Goal: Check status: Check status

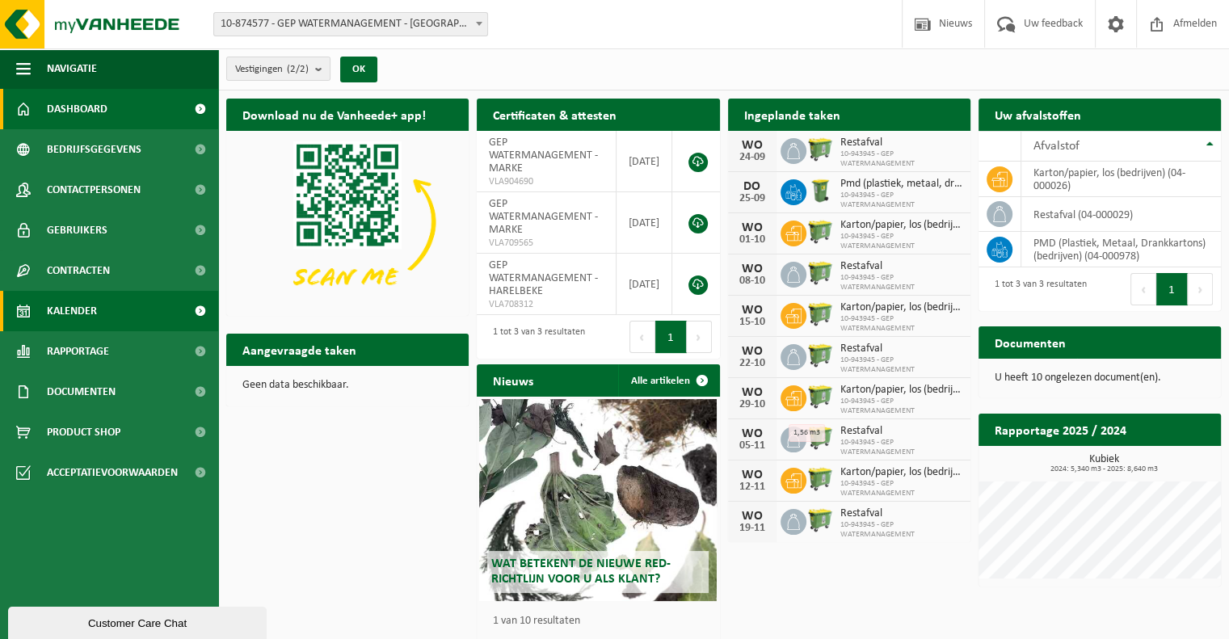
click at [124, 303] on link "Kalender" at bounding box center [109, 311] width 218 height 40
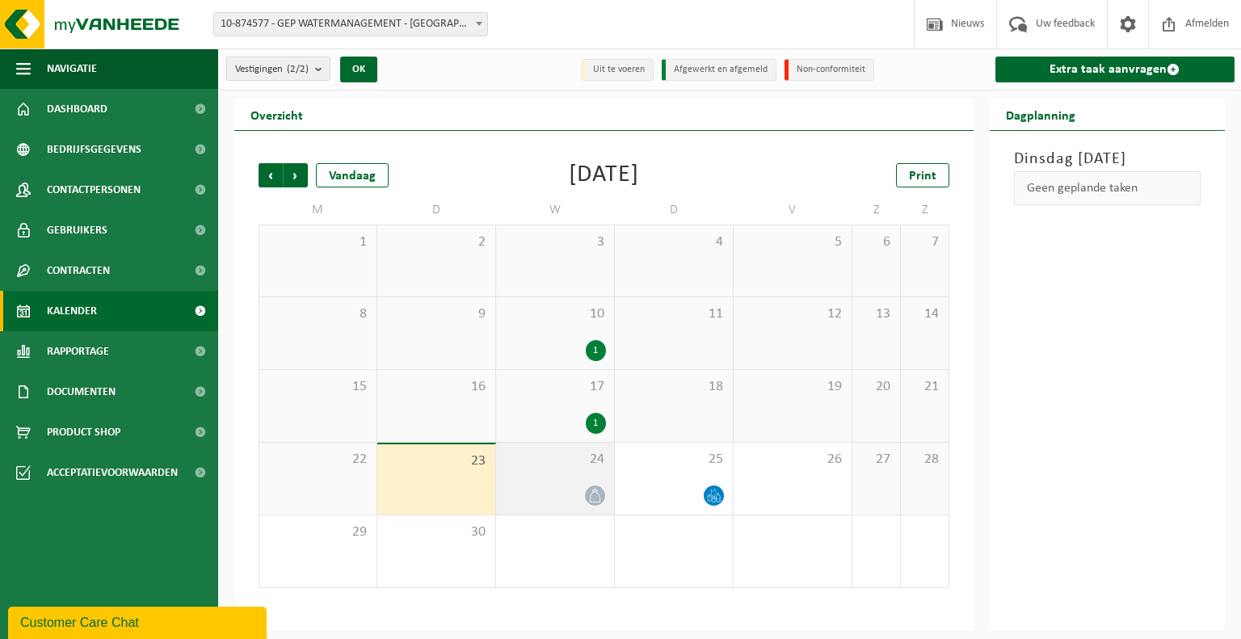
click at [595, 495] on icon at bounding box center [595, 496] width 14 height 14
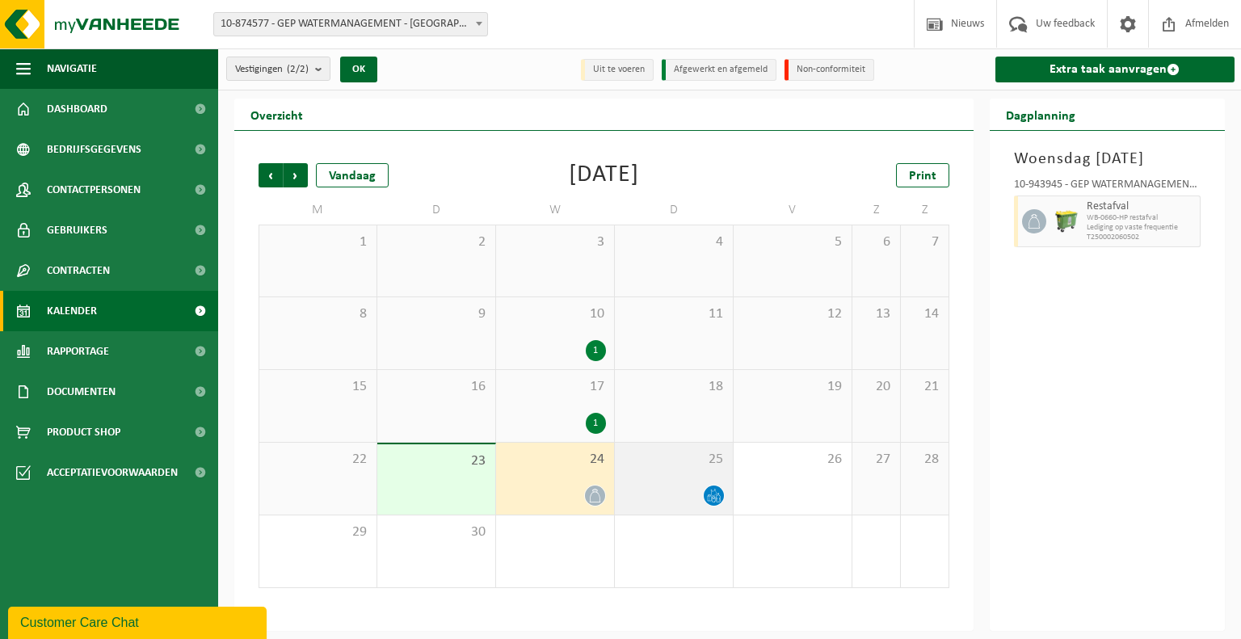
click at [665, 495] on div at bounding box center [674, 496] width 102 height 22
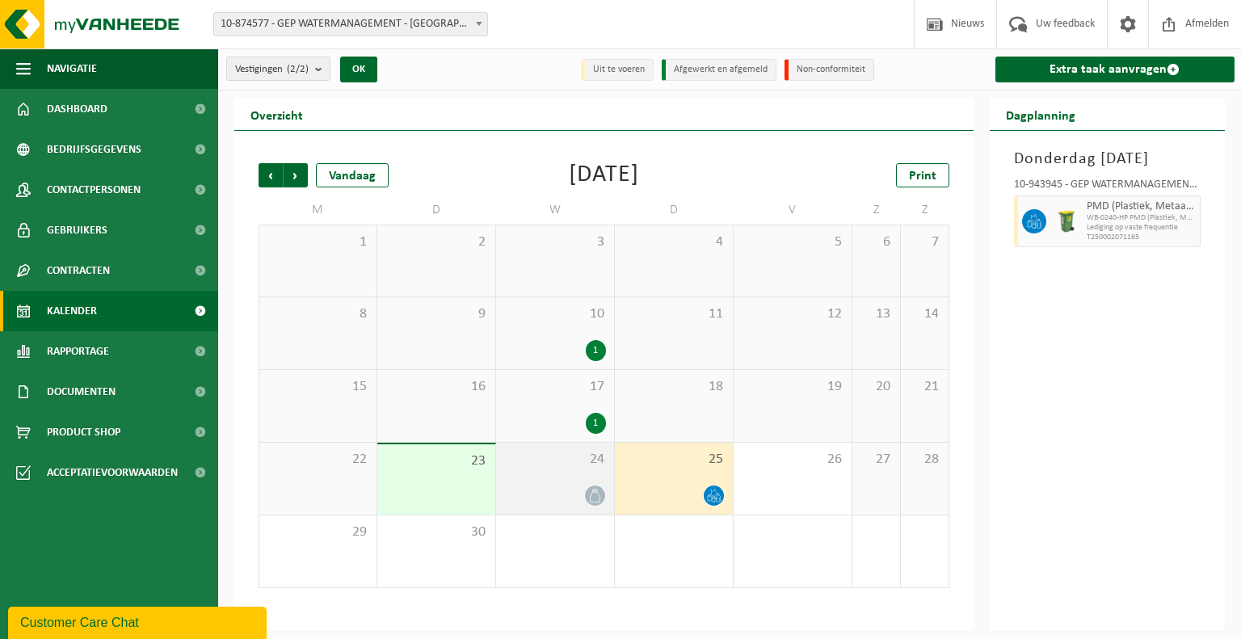
click at [543, 475] on div "24" at bounding box center [555, 479] width 118 height 72
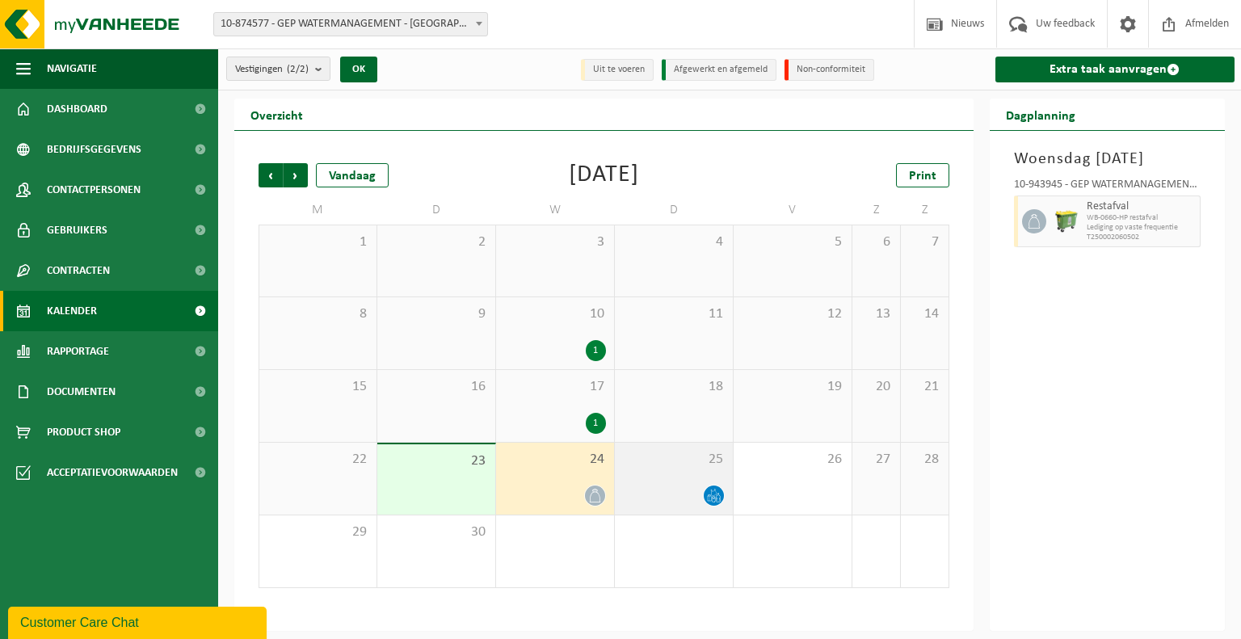
click at [671, 498] on div at bounding box center [674, 496] width 102 height 22
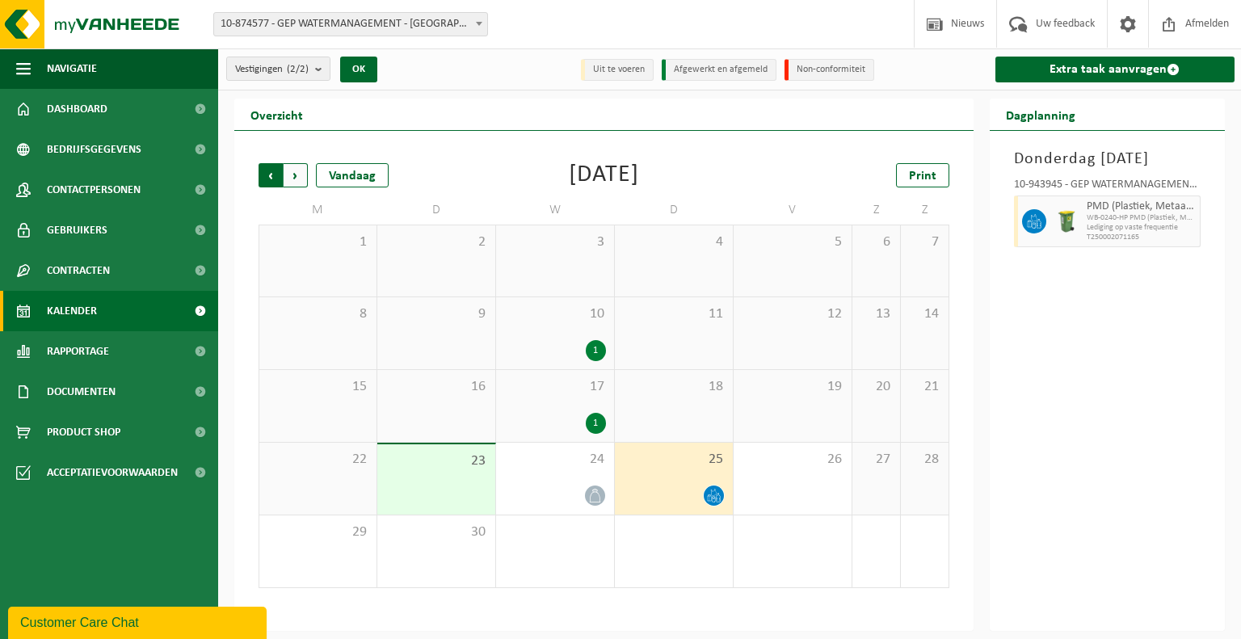
click at [298, 166] on span "Volgende" at bounding box center [296, 175] width 24 height 24
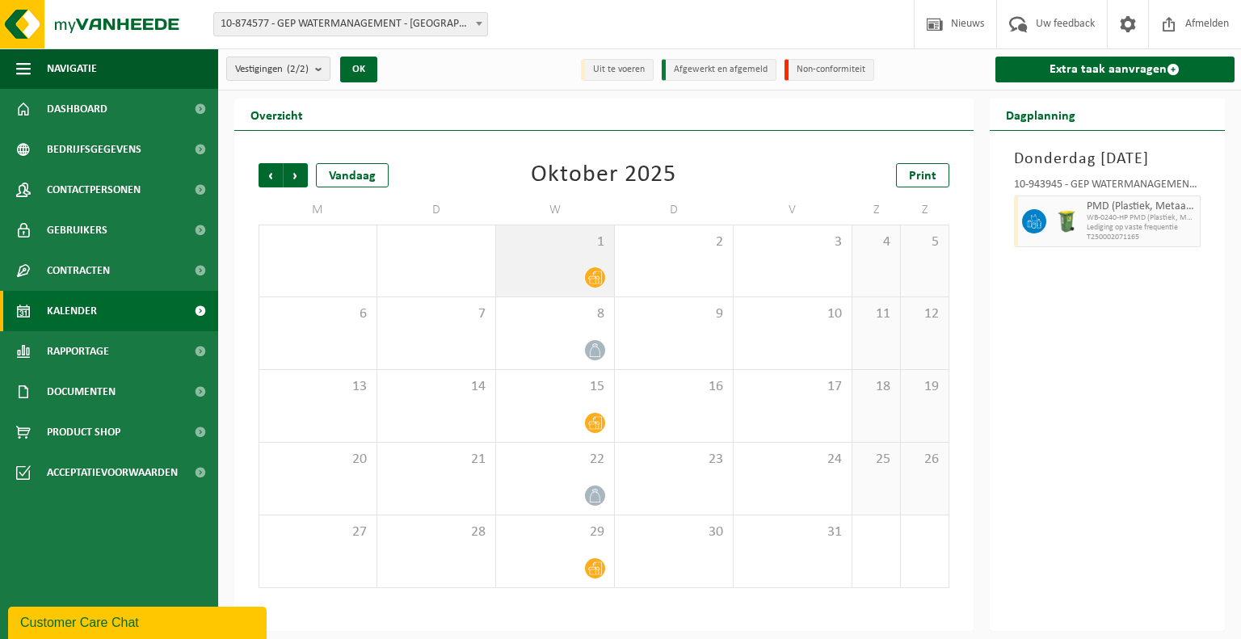
click at [598, 282] on icon at bounding box center [595, 278] width 14 height 14
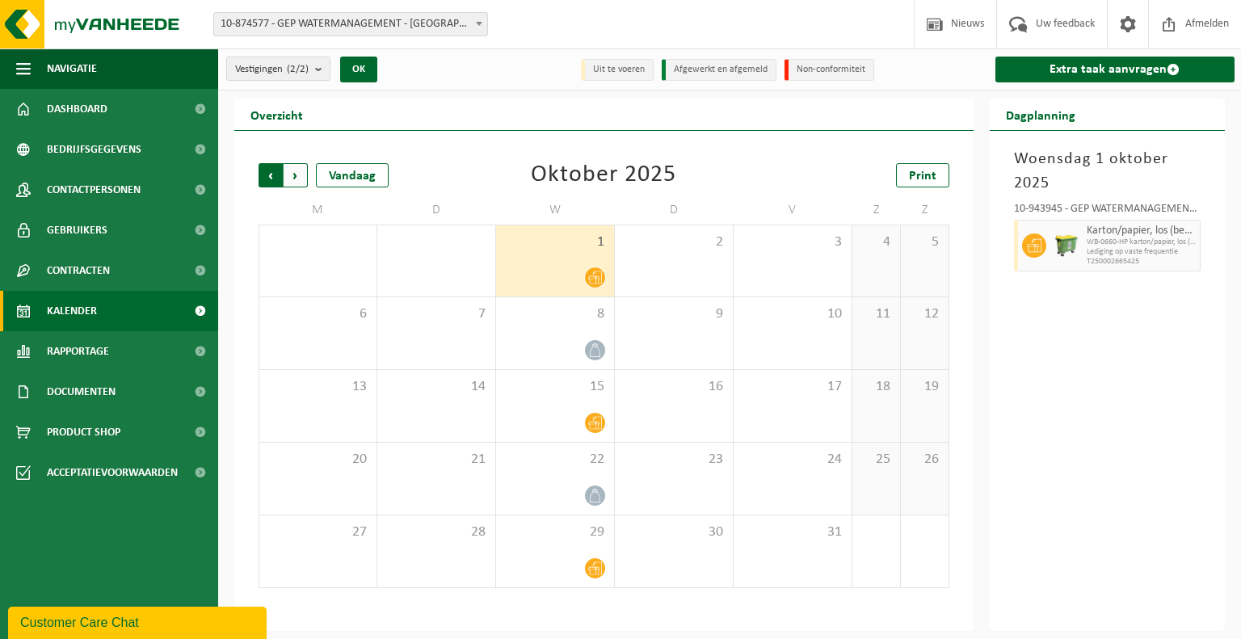
click at [301, 169] on span "Volgende" at bounding box center [296, 175] width 24 height 24
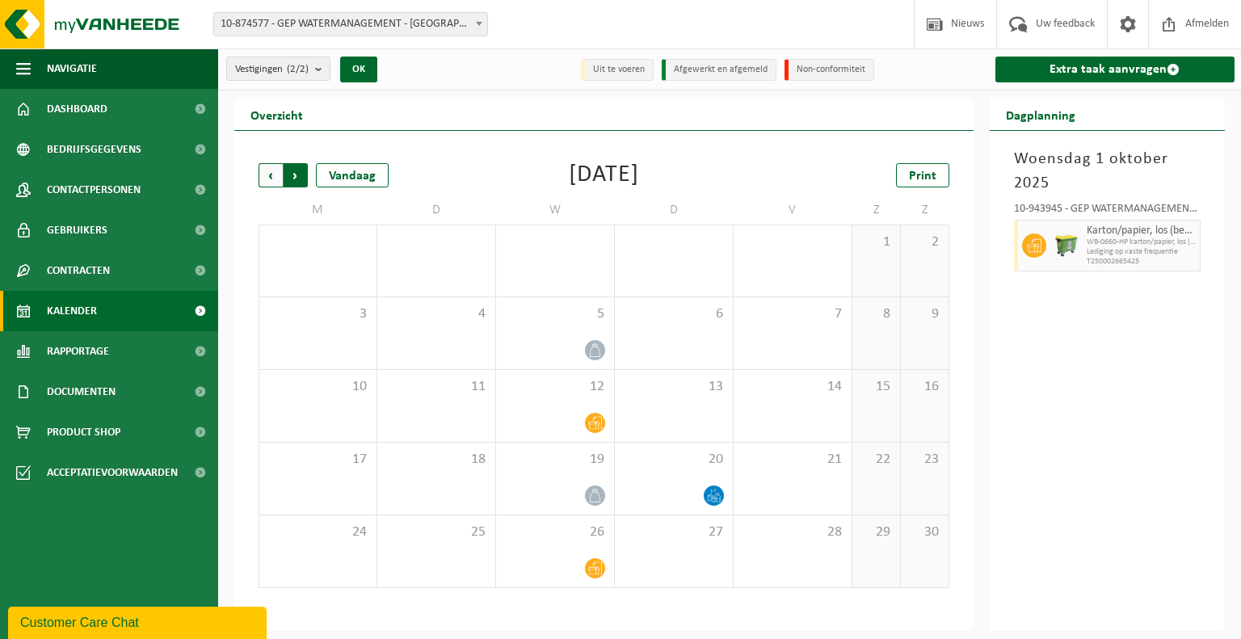
click at [271, 166] on span "Vorige" at bounding box center [271, 175] width 24 height 24
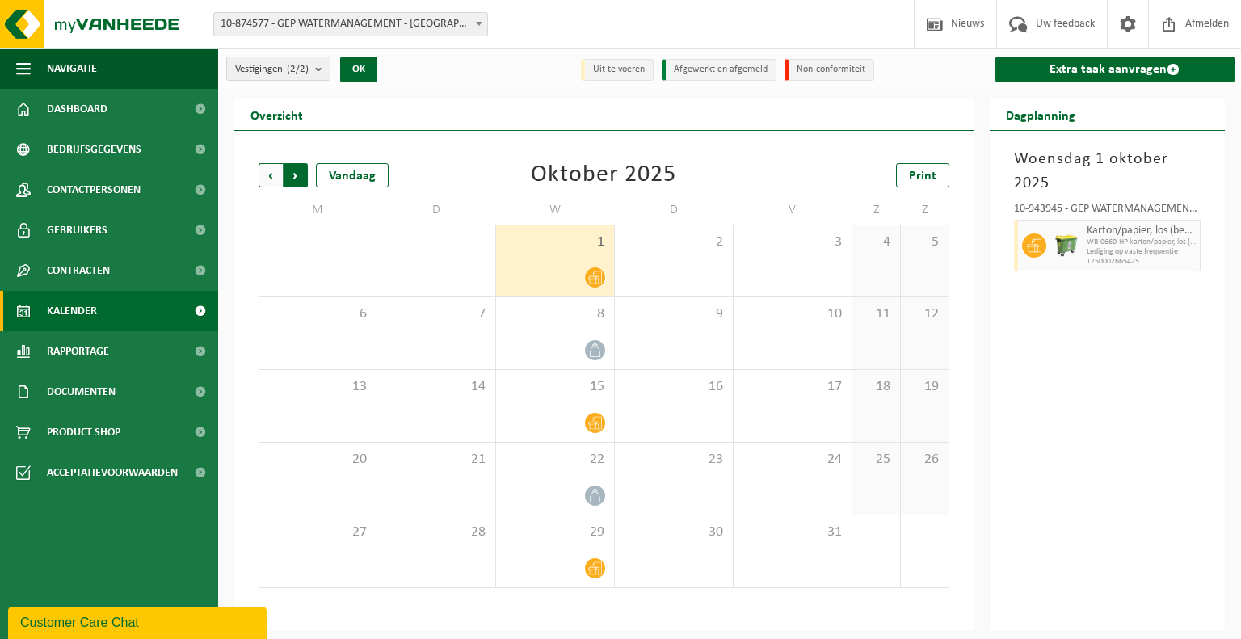
click at [264, 173] on span "Vorige" at bounding box center [271, 175] width 24 height 24
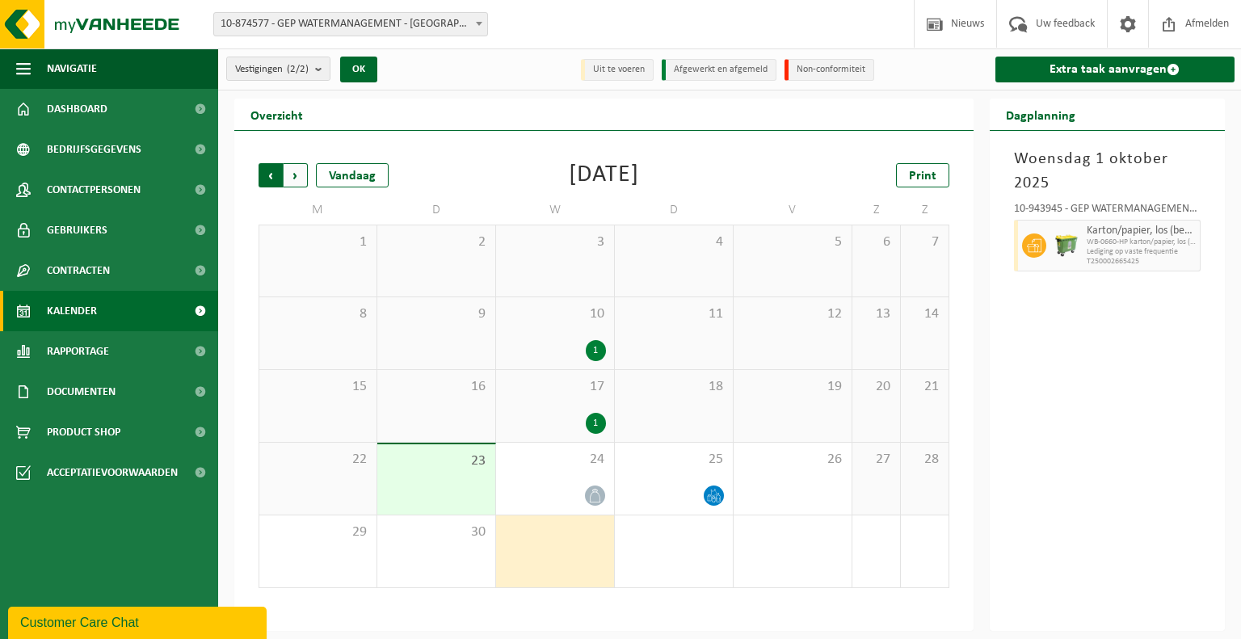
click at [297, 175] on span "Volgende" at bounding box center [296, 175] width 24 height 24
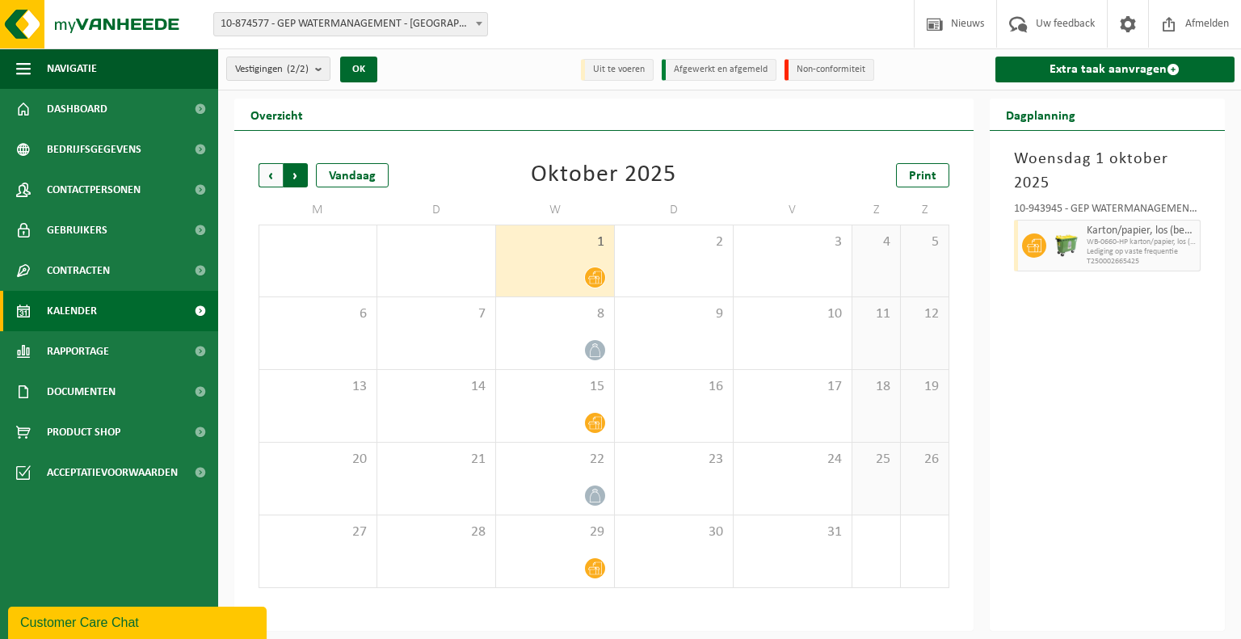
click at [269, 169] on span "Vorige" at bounding box center [271, 175] width 24 height 24
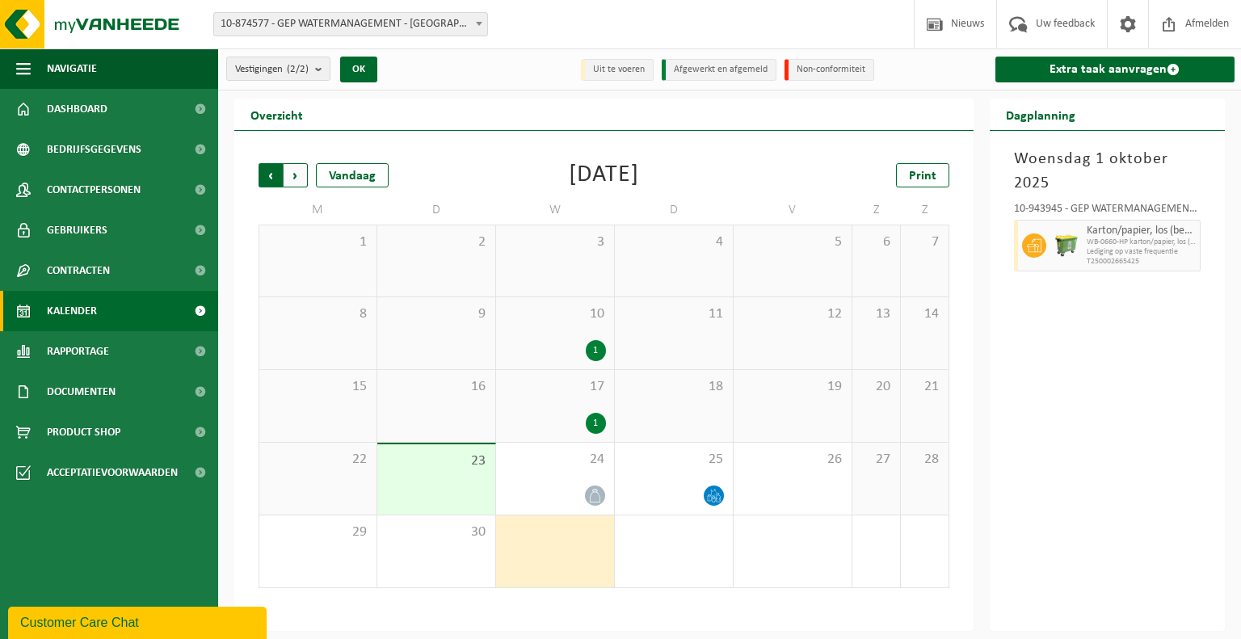
click at [290, 167] on span "Volgende" at bounding box center [296, 175] width 24 height 24
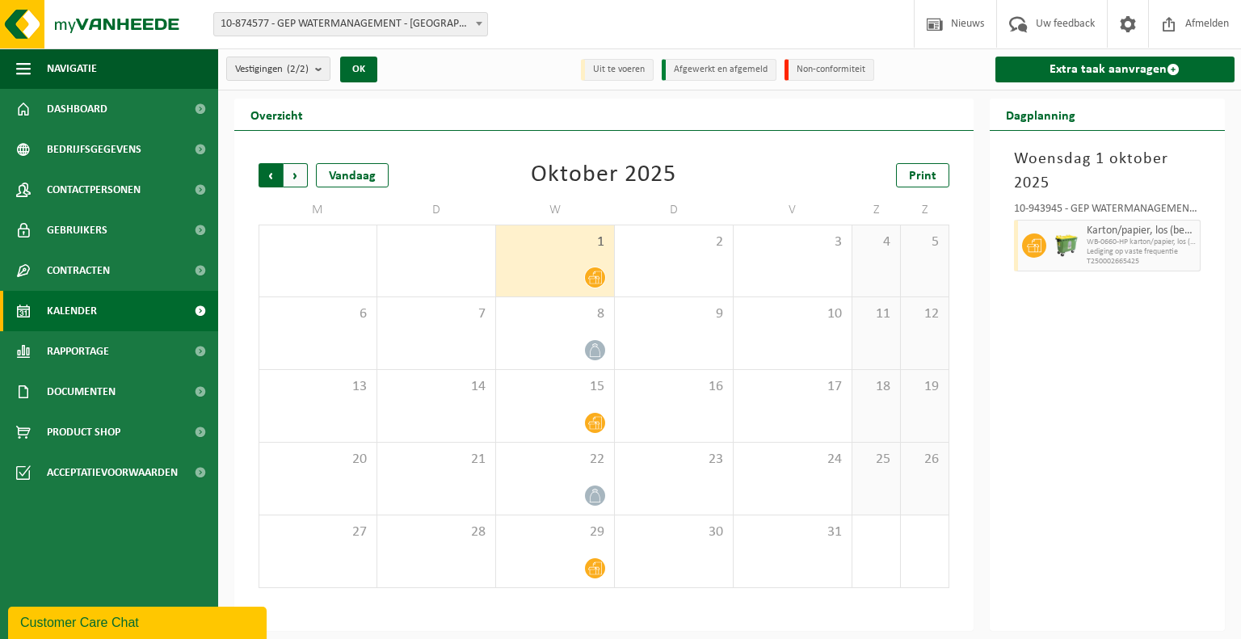
click at [298, 179] on span "Volgende" at bounding box center [296, 175] width 24 height 24
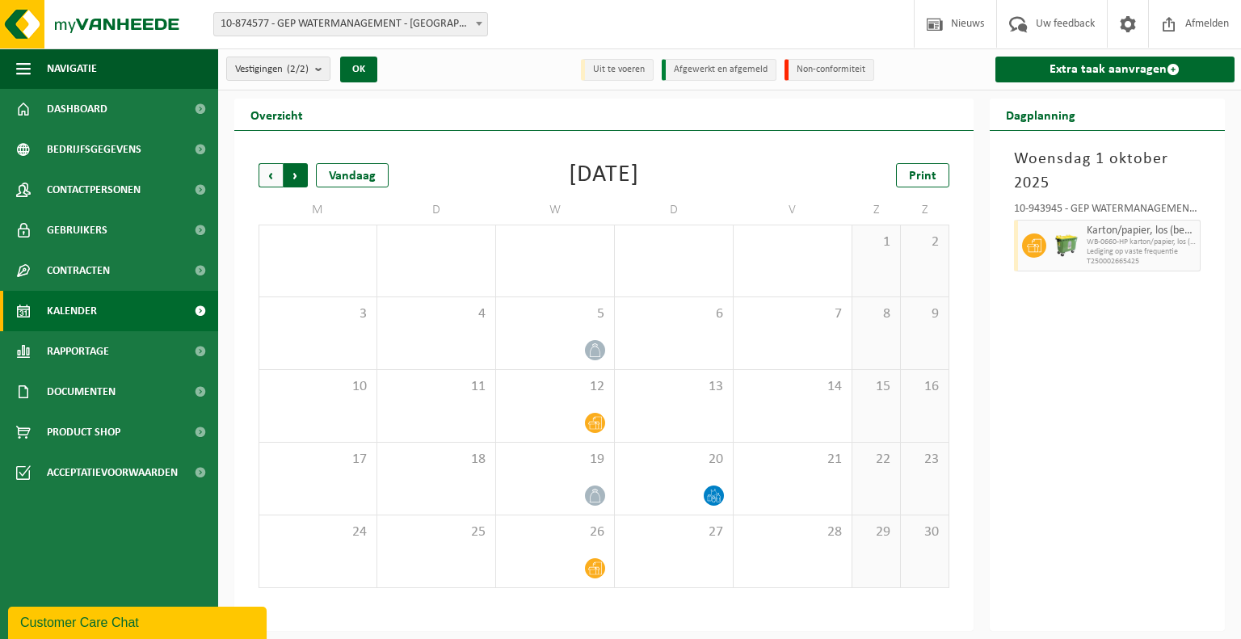
click at [263, 177] on span "Vorige" at bounding box center [271, 175] width 24 height 24
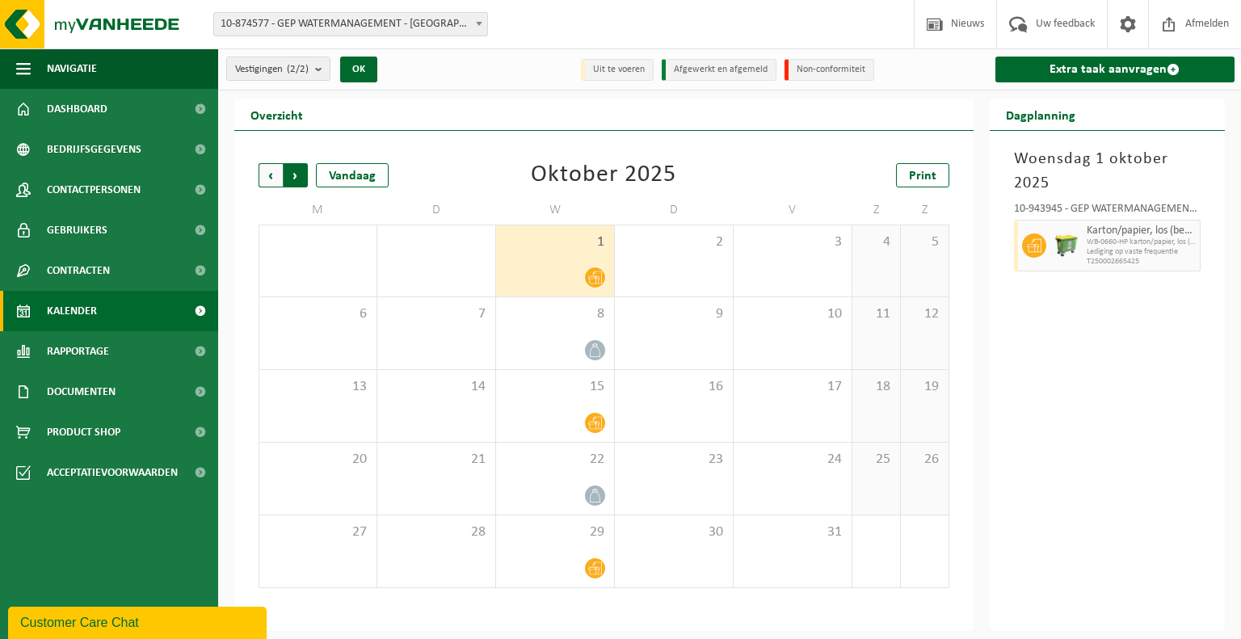
click at [271, 175] on span "Vorige" at bounding box center [271, 175] width 24 height 24
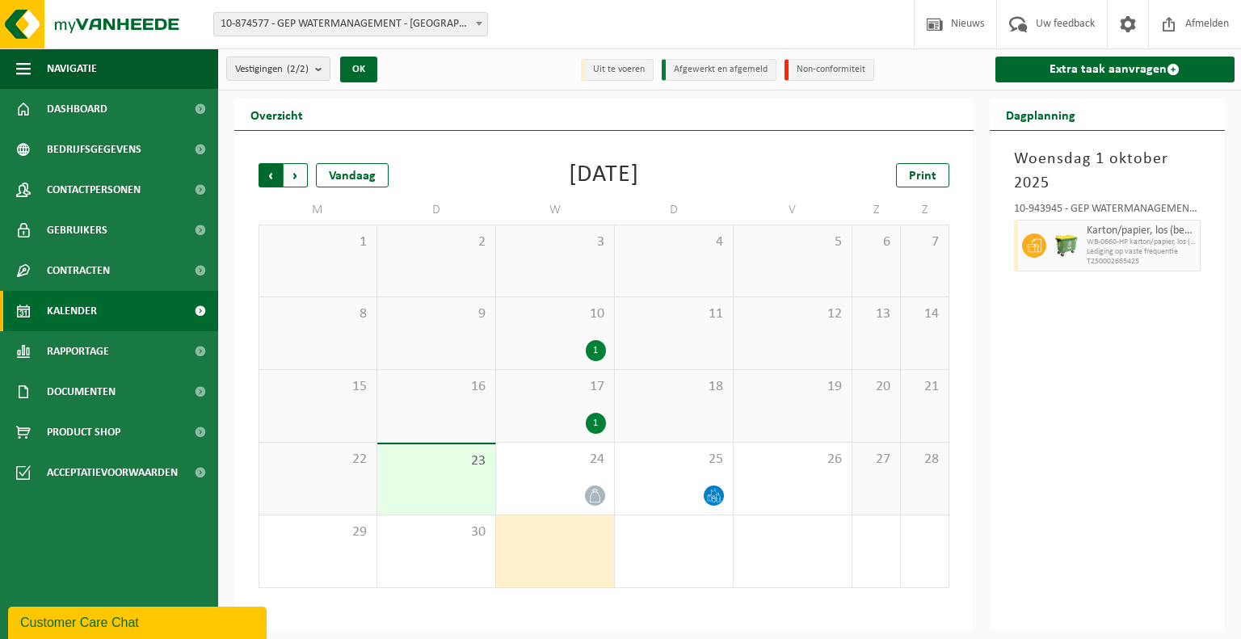
click at [295, 173] on span "Volgende" at bounding box center [296, 175] width 24 height 24
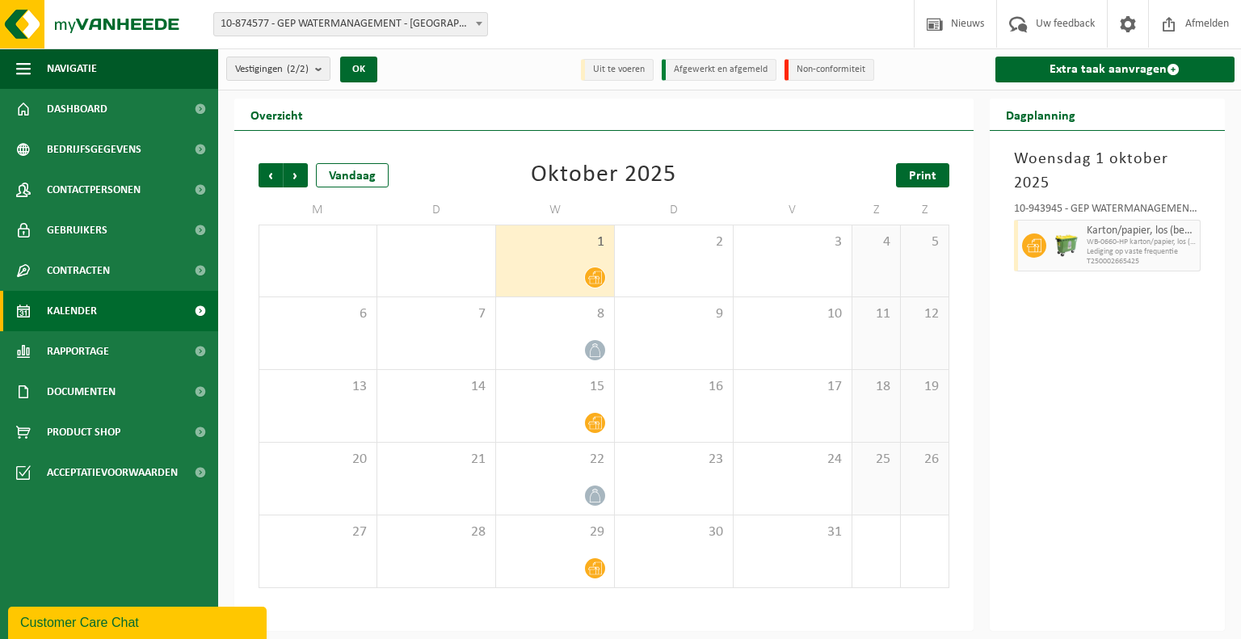
click at [944, 178] on link "Print" at bounding box center [922, 175] width 53 height 24
